Goal: Information Seeking & Learning: Find specific fact

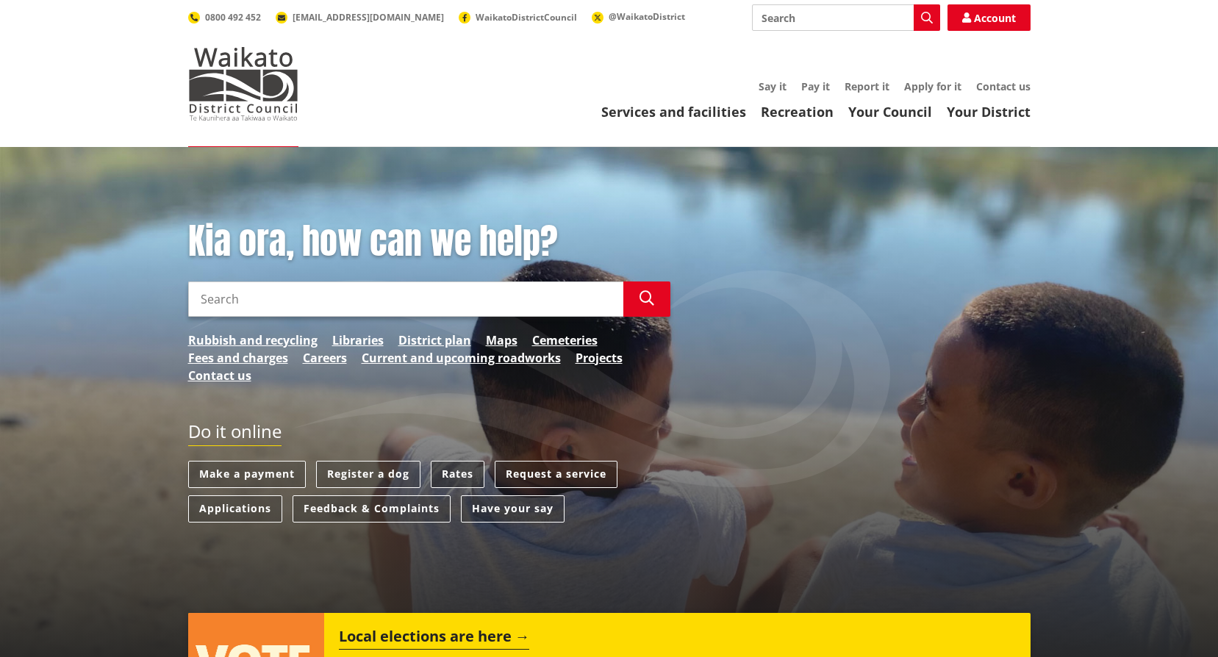
click at [474, 471] on link "Rates" at bounding box center [458, 474] width 54 height 27
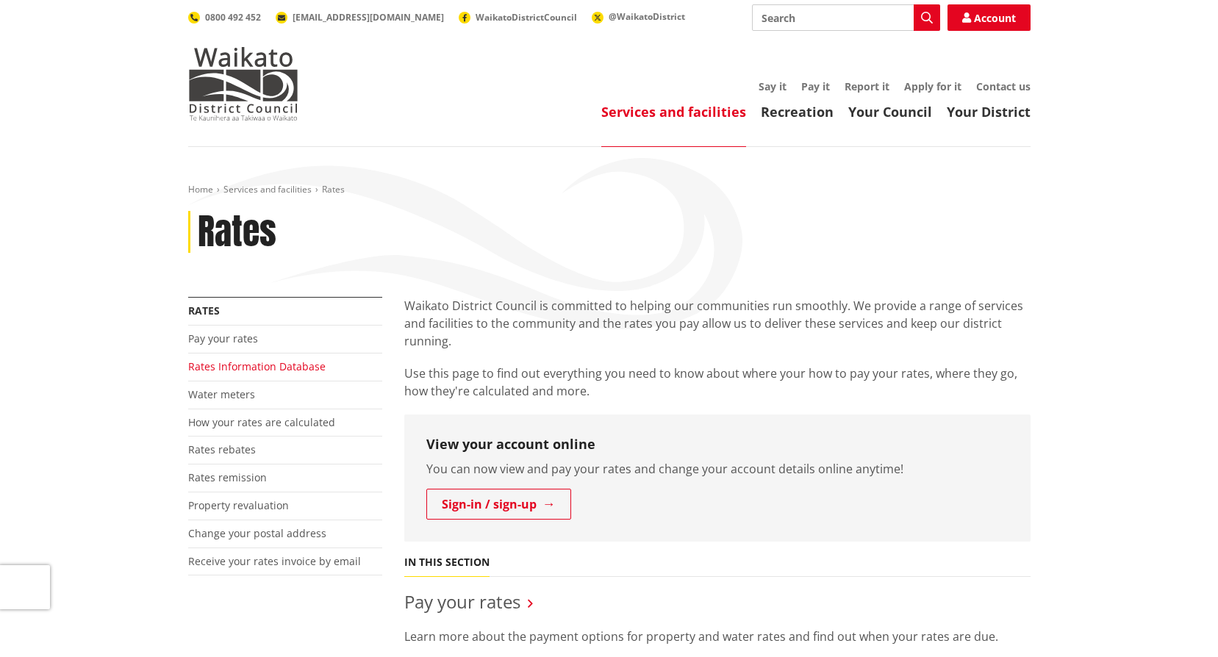
click at [249, 368] on link "Rates Information Database" at bounding box center [256, 366] width 137 height 14
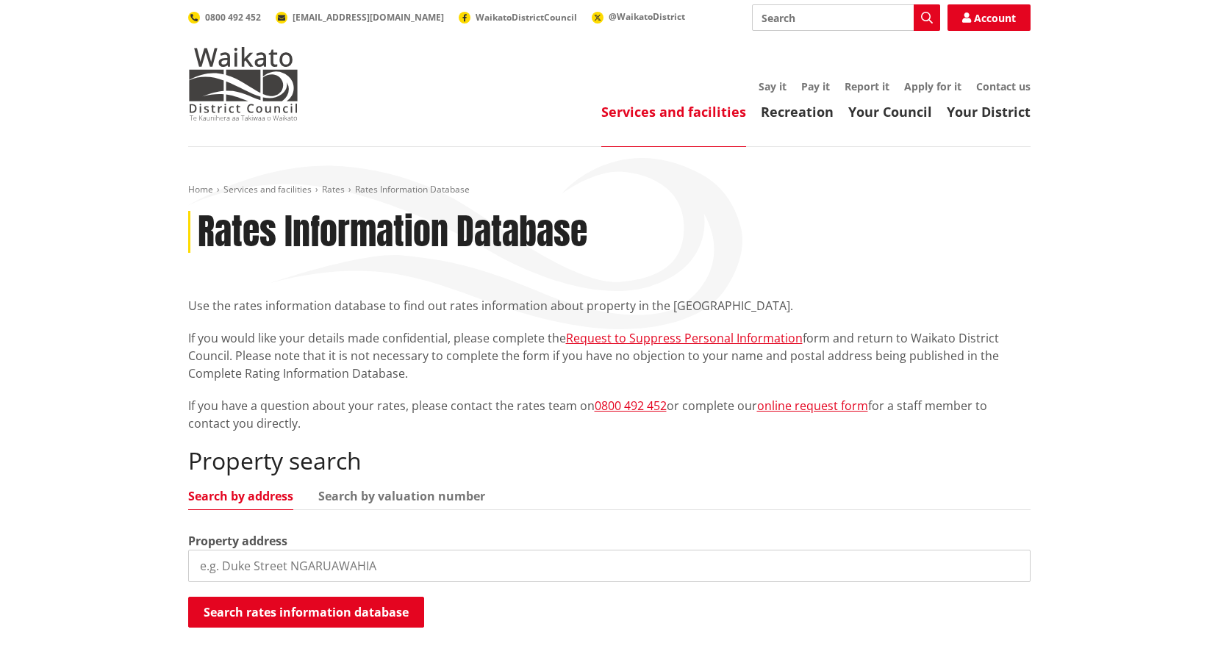
click at [363, 505] on ul "Search by address Search by valuation number" at bounding box center [609, 500] width 842 height 20
click at [370, 495] on link "Search by valuation number" at bounding box center [401, 496] width 167 height 12
click at [376, 555] on input "search" at bounding box center [609, 566] width 842 height 32
paste input "06361/331.03"
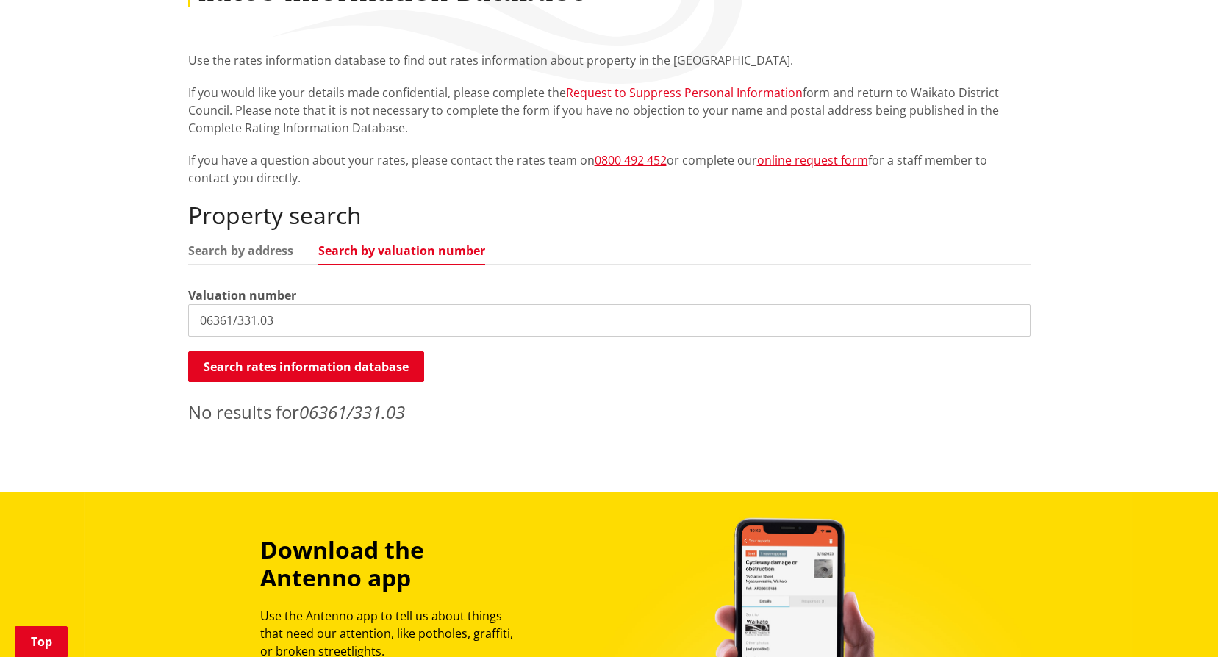
scroll to position [294, 0]
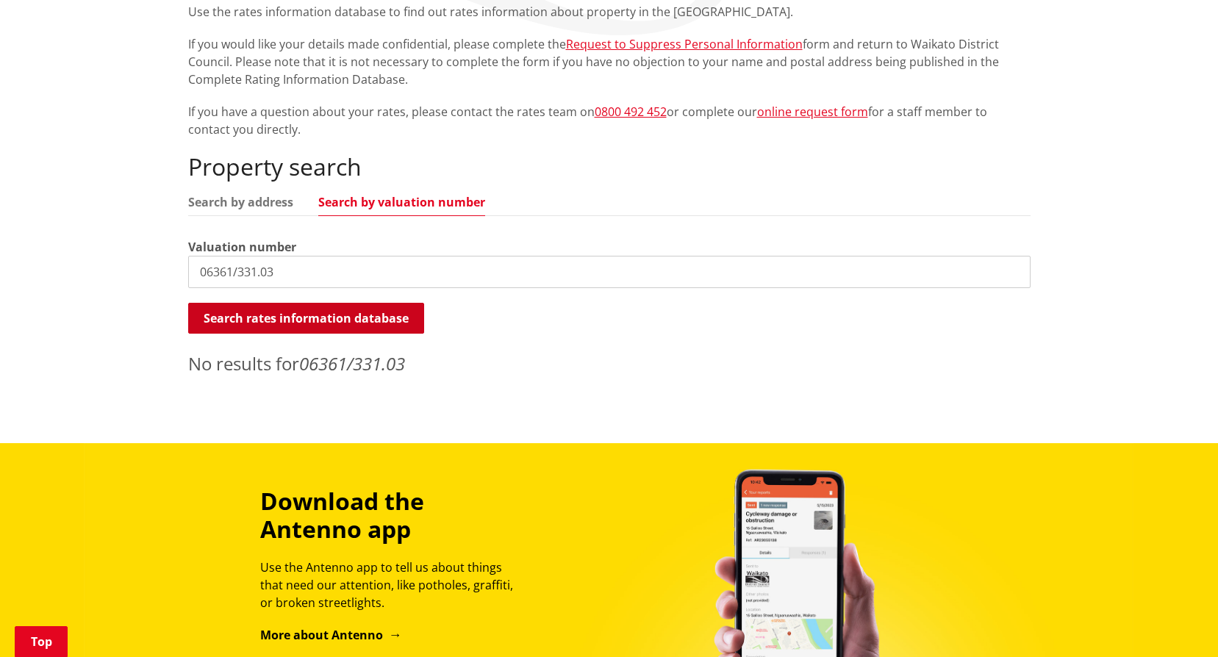
click at [366, 319] on button "Search rates information database" at bounding box center [306, 318] width 236 height 31
click at [387, 262] on input "06361/331.03" at bounding box center [609, 272] width 842 height 32
type input "06361/331.03"
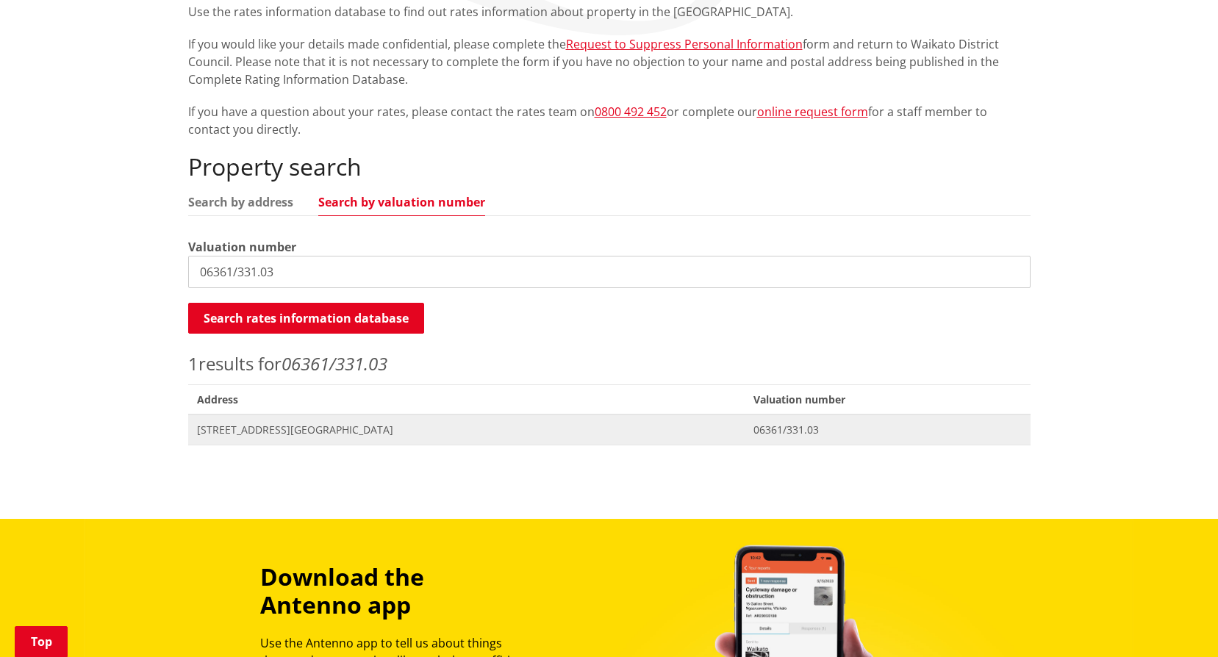
click at [416, 426] on span "203 Hakarimata Road NGARUAWAHIA" at bounding box center [467, 430] width 540 height 15
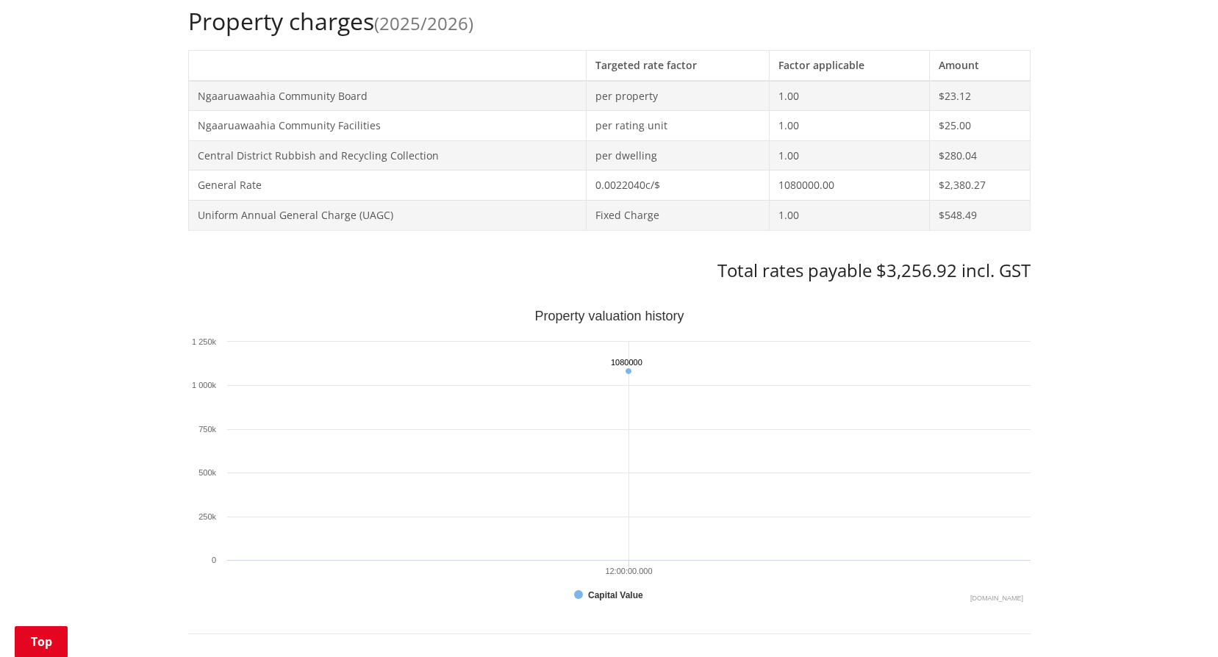
scroll to position [662, 0]
